Goal: Navigation & Orientation: Find specific page/section

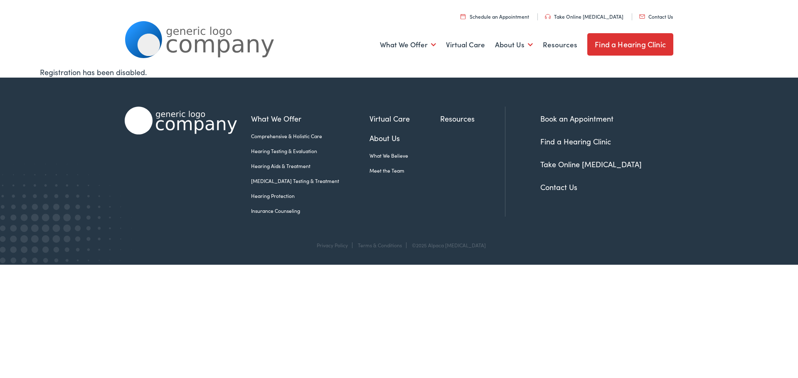
click at [560, 144] on link "Find a Hearing Clinic" at bounding box center [575, 141] width 71 height 10
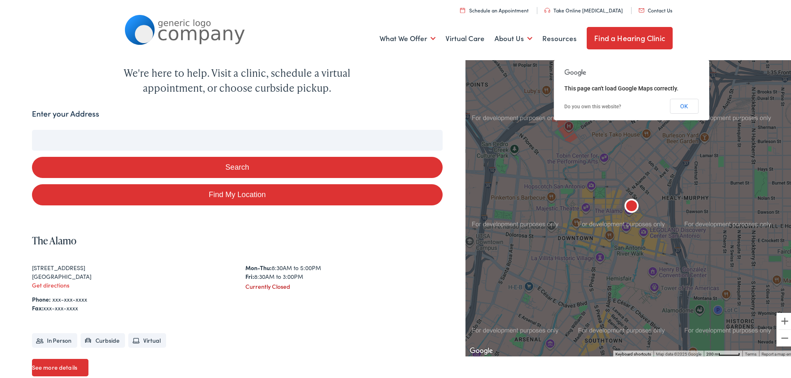
scroll to position [83, 0]
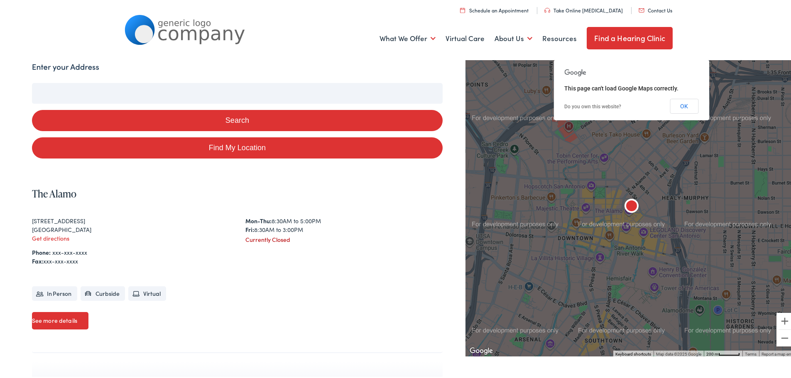
click at [681, 103] on button "OK" at bounding box center [684, 104] width 29 height 15
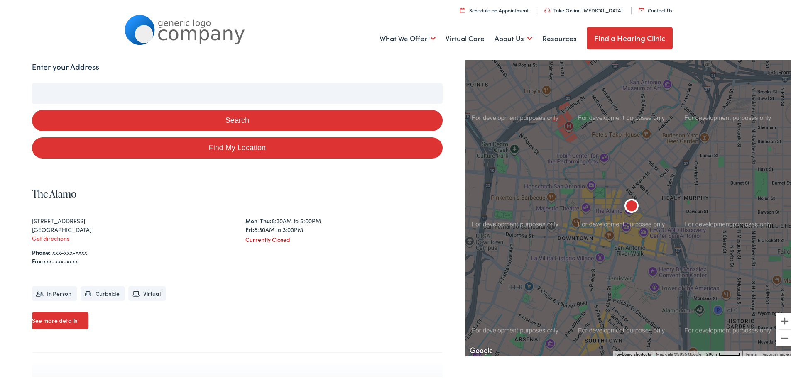
scroll to position [0, 0]
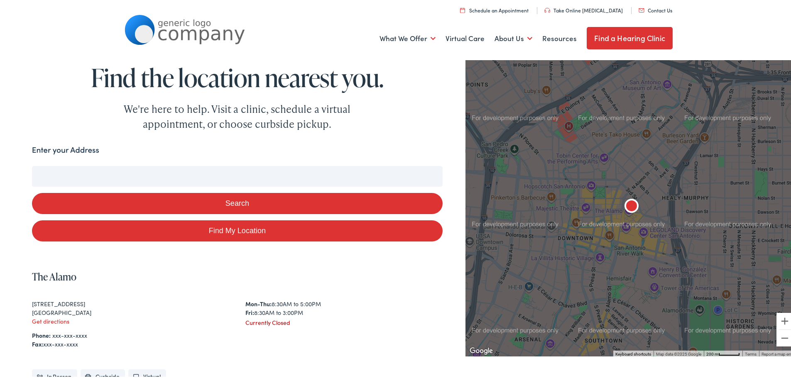
click at [137, 174] on input "Enter your Address" at bounding box center [237, 175] width 411 height 21
type input "4"
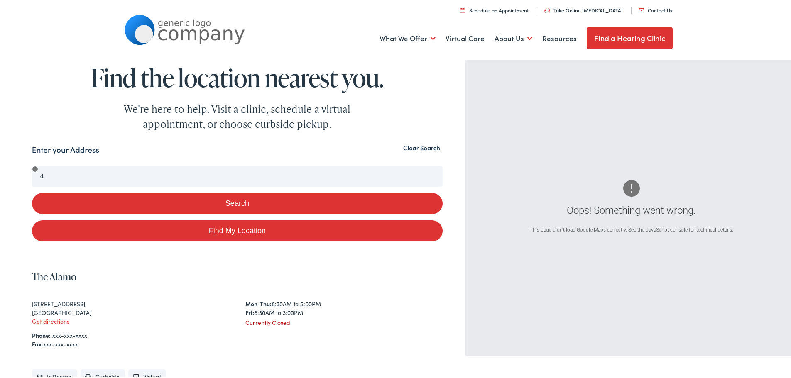
click at [427, 150] on button "Clear Search" at bounding box center [422, 147] width 42 height 8
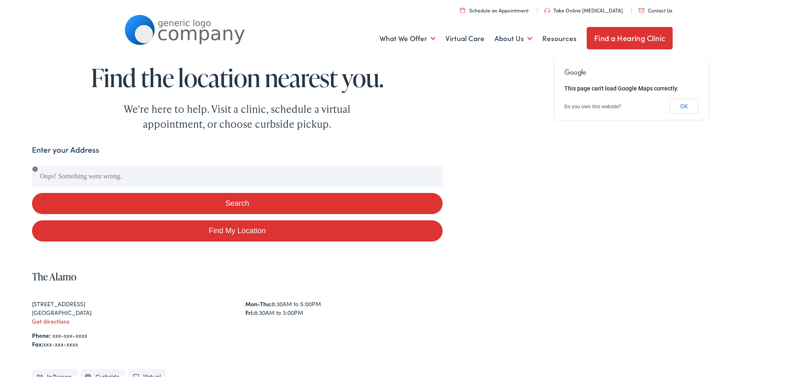
click at [241, 204] on button "Search" at bounding box center [237, 202] width 411 height 21
